Goal: Check status: Check status

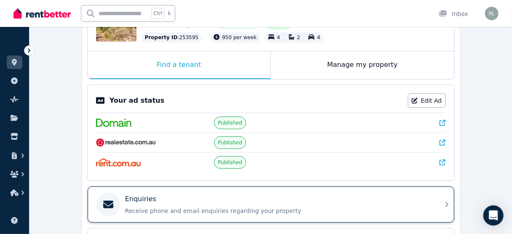
scroll to position [282, 0]
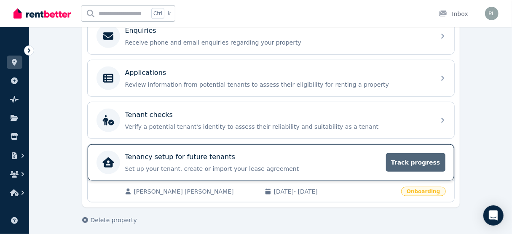
click at [423, 161] on span "Track progress" at bounding box center [415, 162] width 59 height 19
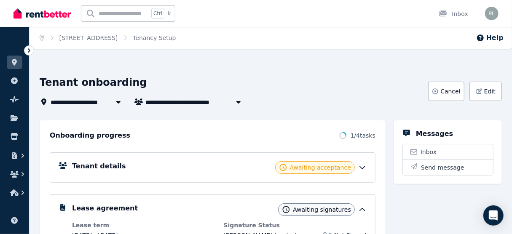
scroll to position [34, 0]
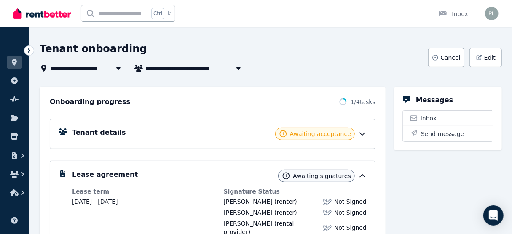
click at [363, 134] on icon at bounding box center [362, 134] width 8 height 8
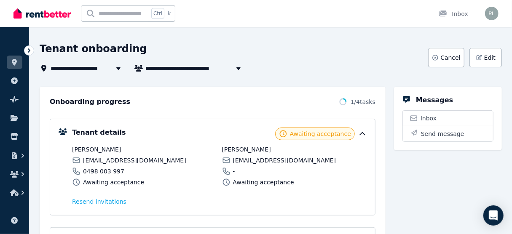
click at [363, 134] on icon at bounding box center [362, 134] width 8 height 8
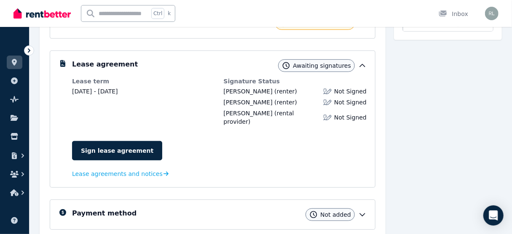
scroll to position [67, 0]
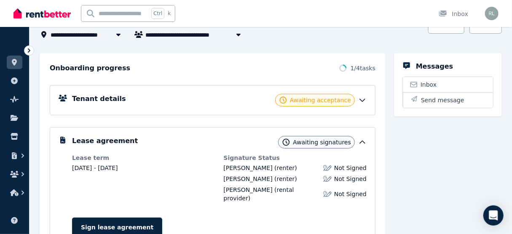
click at [361, 100] on icon at bounding box center [362, 100] width 5 height 3
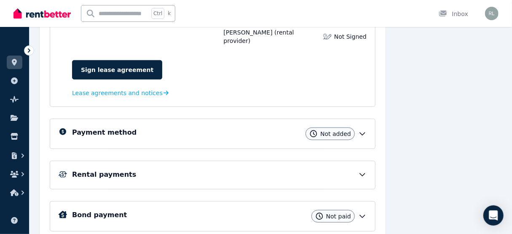
scroll to position [303, 0]
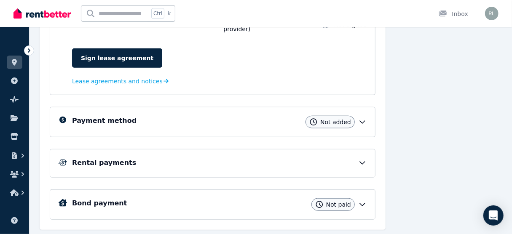
click at [361, 121] on icon at bounding box center [362, 122] width 5 height 3
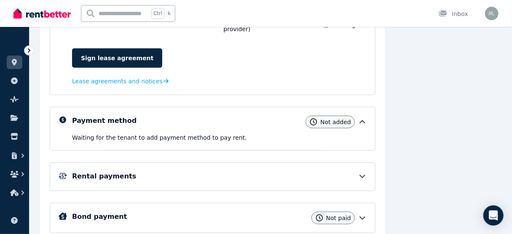
click at [361, 121] on icon at bounding box center [362, 122] width 5 height 3
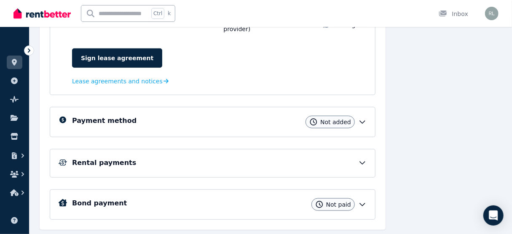
click at [361, 162] on icon at bounding box center [362, 163] width 5 height 3
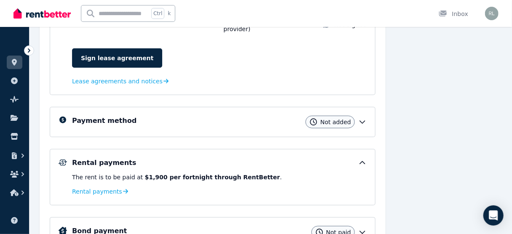
click at [361, 159] on icon at bounding box center [362, 163] width 8 height 8
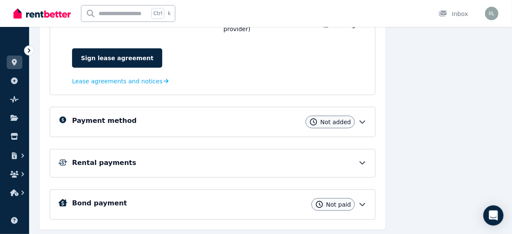
scroll to position [316, 0]
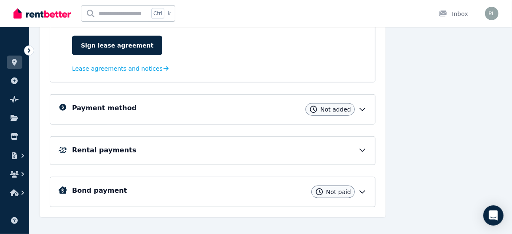
click at [366, 188] on icon at bounding box center [362, 192] width 8 height 8
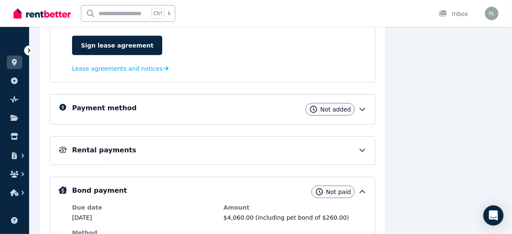
scroll to position [350, 0]
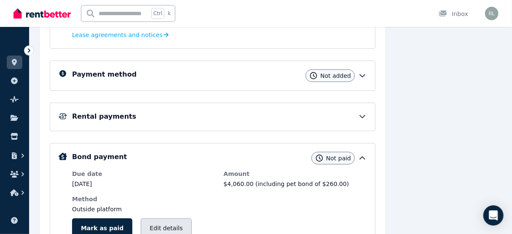
click at [150, 219] on button "Edit details" at bounding box center [166, 228] width 51 height 19
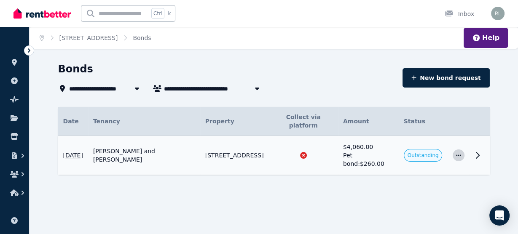
click at [455, 153] on icon "button" at bounding box center [458, 156] width 7 height 6
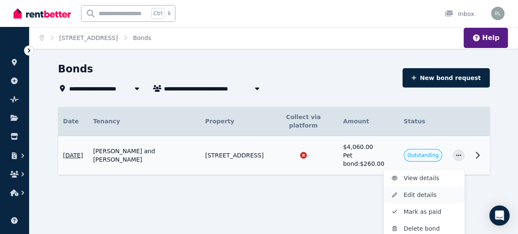
click at [415, 190] on span "Edit details" at bounding box center [431, 195] width 54 height 10
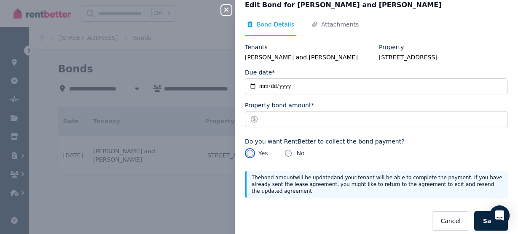
scroll to position [16, 0]
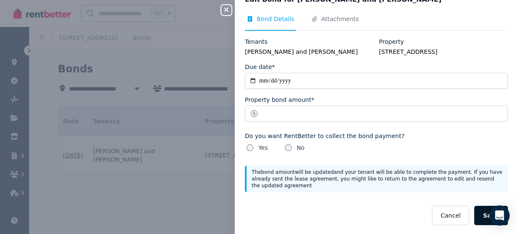
click at [485, 217] on button "Save" at bounding box center [491, 215] width 34 height 19
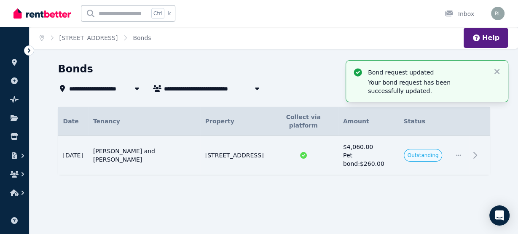
click at [209, 92] on span "[PERSON_NAME] and [PERSON_NAME]" at bounding box center [228, 88] width 128 height 10
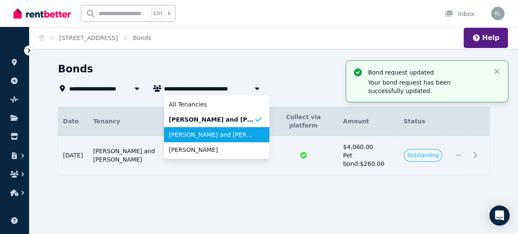
click at [201, 134] on span "[PERSON_NAME] and [PERSON_NAME]" at bounding box center [211, 135] width 85 height 8
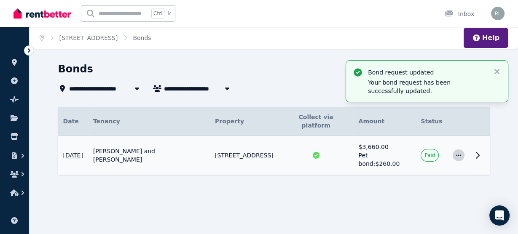
click at [456, 150] on span "button" at bounding box center [459, 156] width 12 height 12
click at [421, 173] on span "View details" at bounding box center [431, 178] width 54 height 10
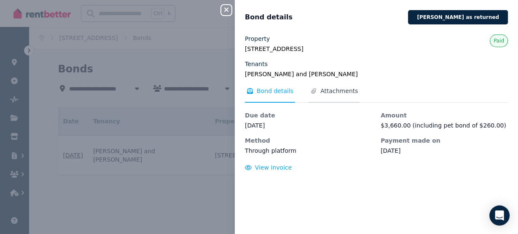
click at [337, 94] on span "Attachments" at bounding box center [339, 91] width 38 height 8
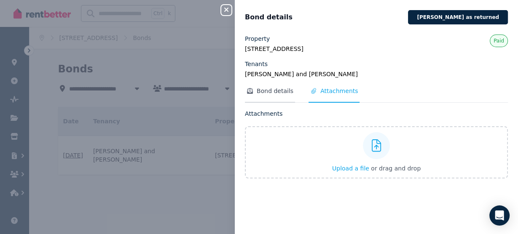
click at [267, 90] on span "Bond details" at bounding box center [275, 91] width 37 height 8
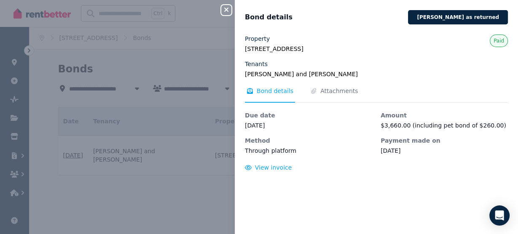
click at [231, 11] on div "Close panel" at bounding box center [229, 7] width 17 height 15
click at [224, 11] on icon "button" at bounding box center [226, 9] width 10 height 7
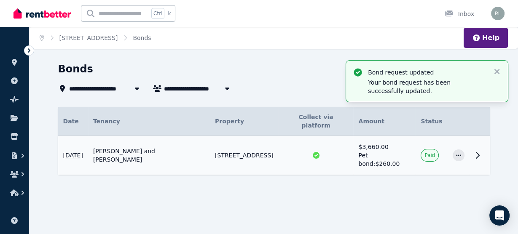
click at [228, 89] on icon "button" at bounding box center [227, 88] width 8 height 7
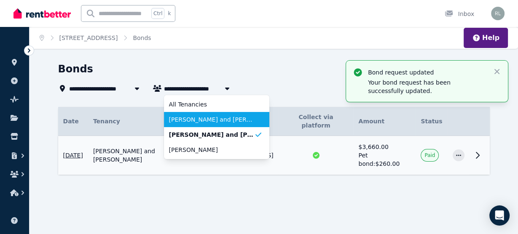
click at [213, 117] on span "[PERSON_NAME] and [PERSON_NAME]" at bounding box center [211, 119] width 85 height 8
type input "**********"
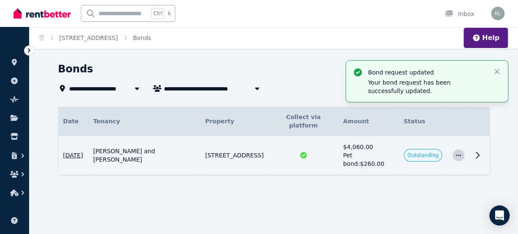
click at [456, 153] on icon "button" at bounding box center [458, 156] width 7 height 6
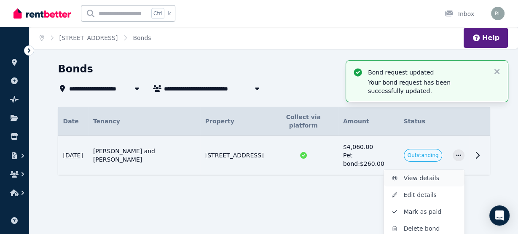
click at [410, 173] on span "View details" at bounding box center [431, 178] width 54 height 10
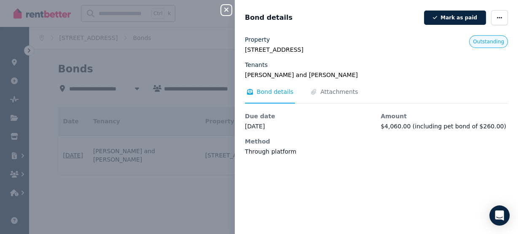
click at [228, 11] on icon "button" at bounding box center [226, 9] width 10 height 7
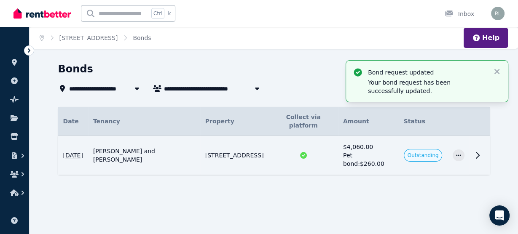
click at [30, 54] on icon at bounding box center [29, 50] width 8 height 8
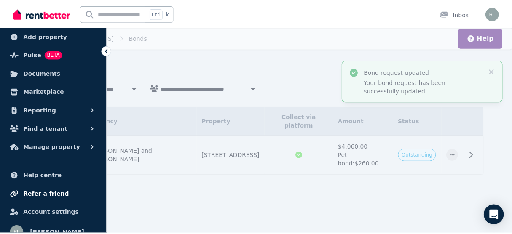
scroll to position [57, 0]
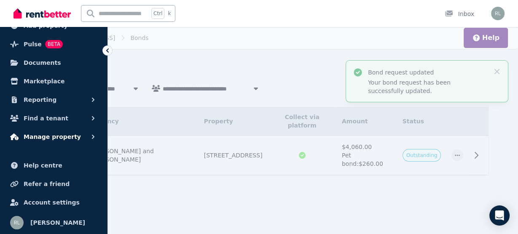
click at [53, 138] on span "Manage property" at bounding box center [52, 137] width 57 height 10
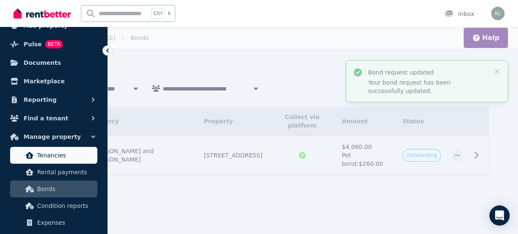
click at [55, 154] on span "Tenancies" at bounding box center [65, 155] width 57 height 10
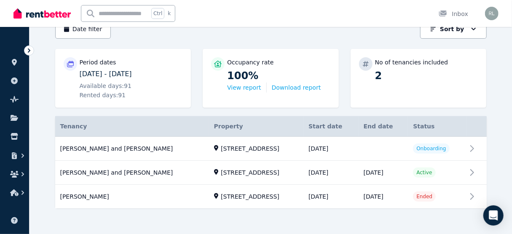
scroll to position [91, 0]
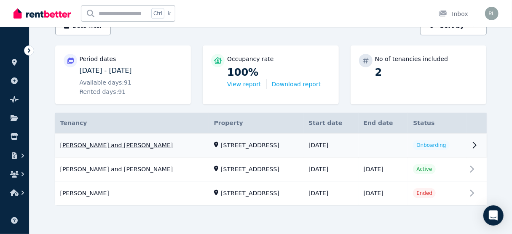
click at [477, 147] on link "View property details" at bounding box center [271, 146] width 432 height 24
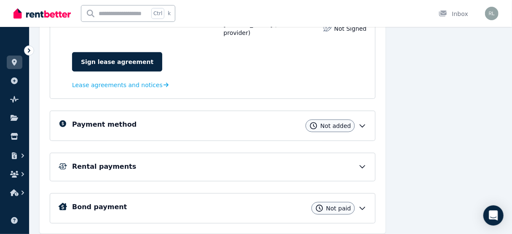
scroll to position [236, 0]
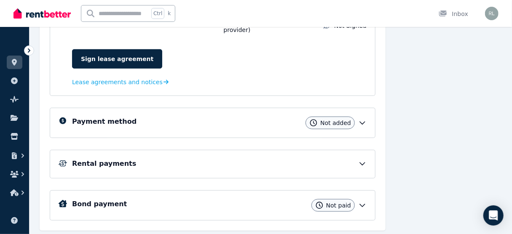
click at [361, 159] on div "Rental payments" at bounding box center [213, 164] width 308 height 11
click at [365, 201] on icon at bounding box center [362, 205] width 8 height 8
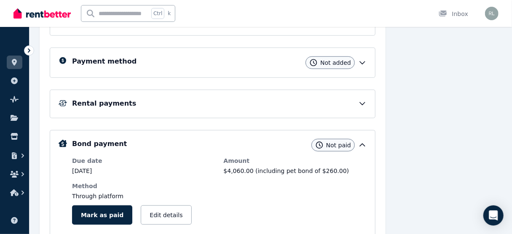
scroll to position [303, 0]
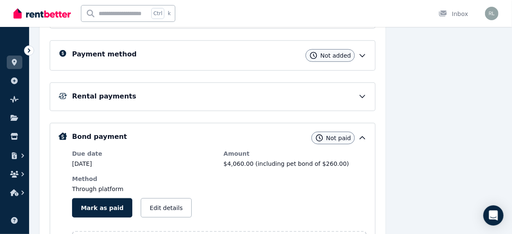
click at [365, 51] on icon at bounding box center [362, 55] width 8 height 8
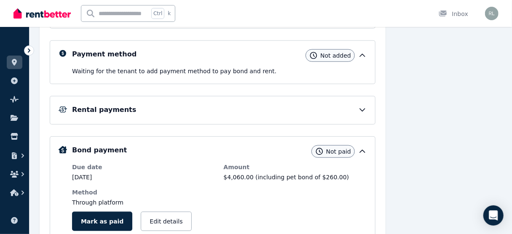
click at [358, 105] on div "Rental payments" at bounding box center [219, 110] width 295 height 10
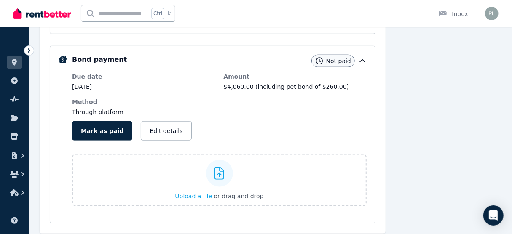
scroll to position [438, 0]
